Goal: Find specific page/section: Find specific page/section

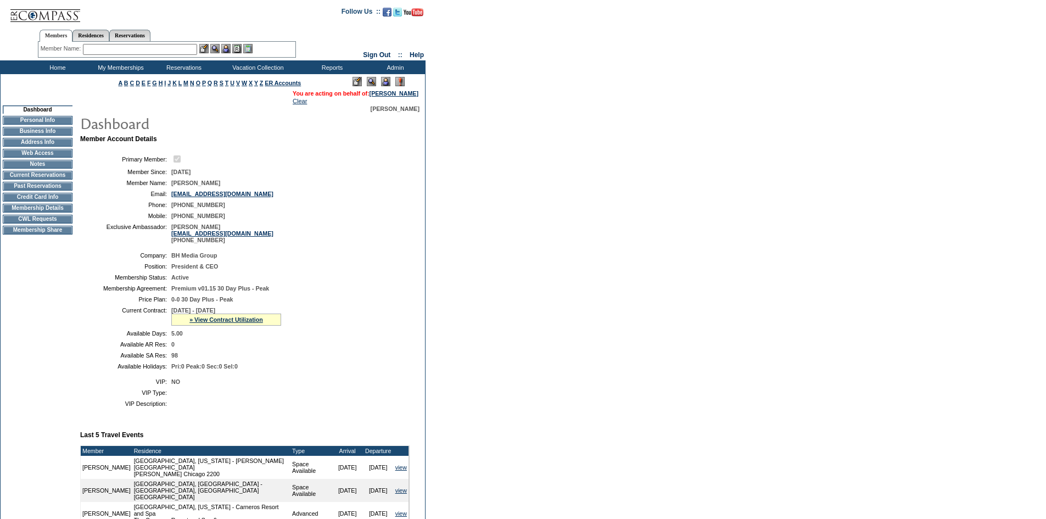
click at [18, 223] on td "CWL Requests" at bounding box center [38, 219] width 70 height 9
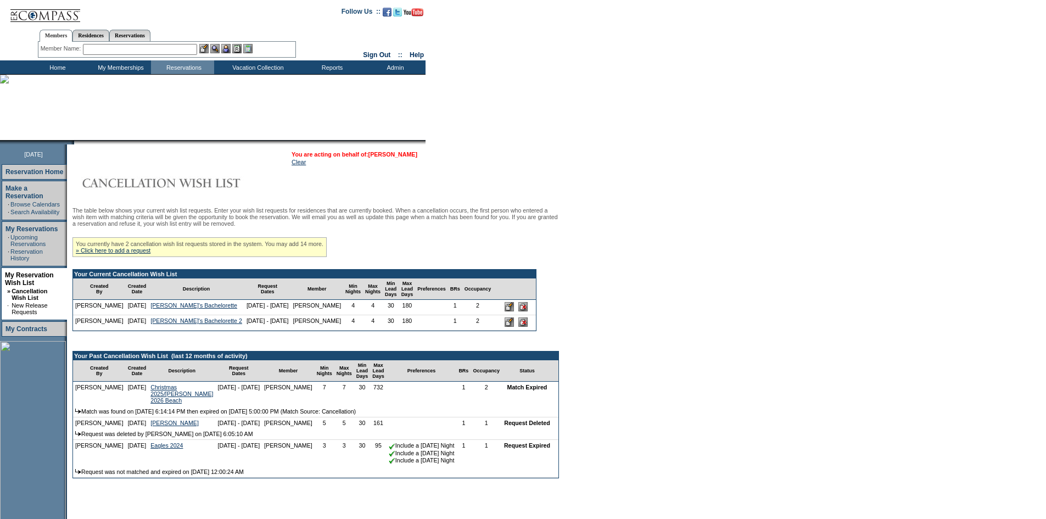
click at [396, 155] on link "[PERSON_NAME]" at bounding box center [392, 154] width 49 height 7
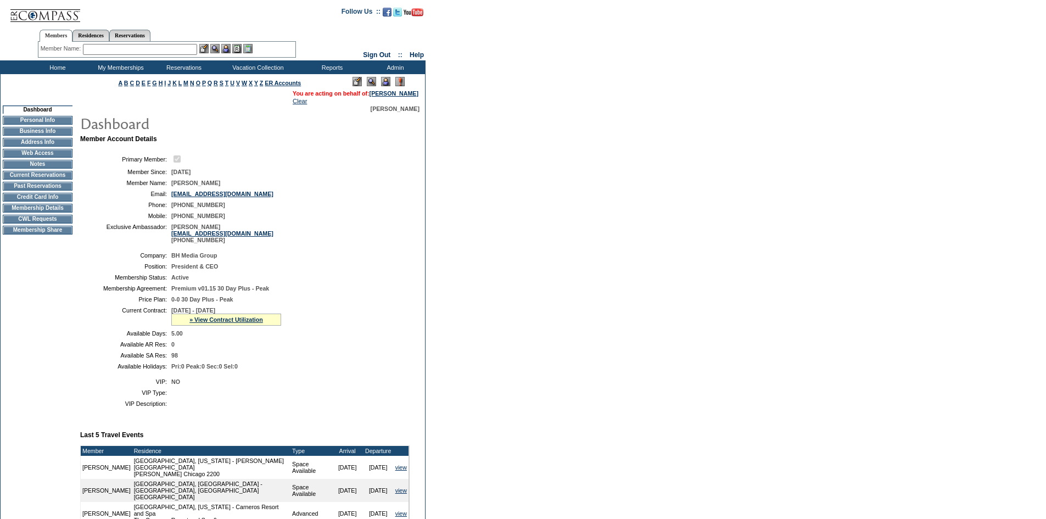
click at [58, 212] on td "Membership Details" at bounding box center [38, 208] width 70 height 9
